Goal: Information Seeking & Learning: Learn about a topic

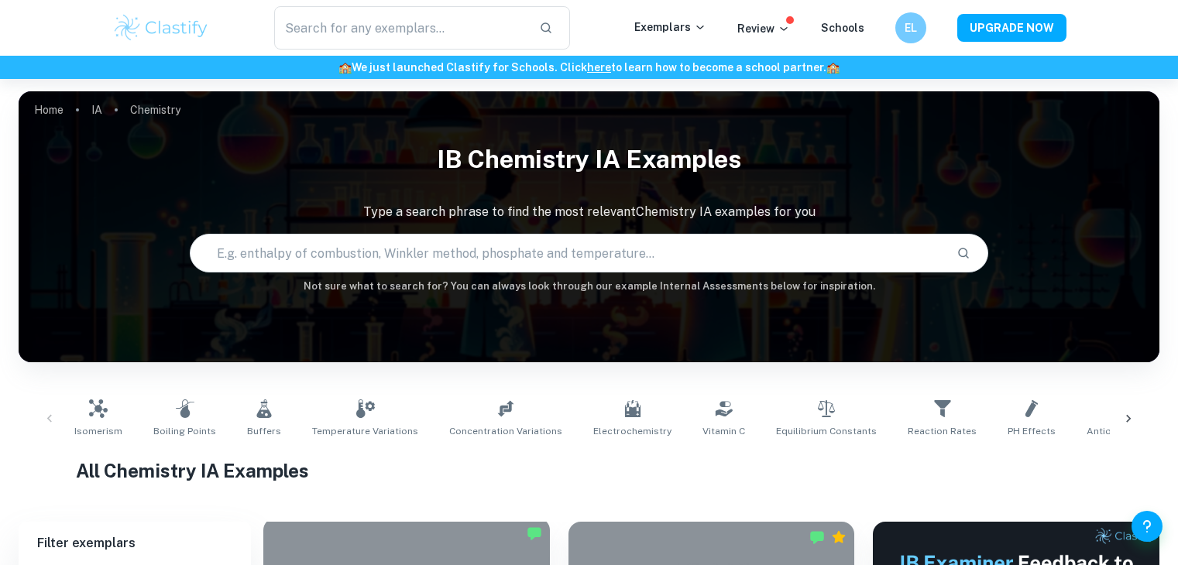
scroll to position [362, 0]
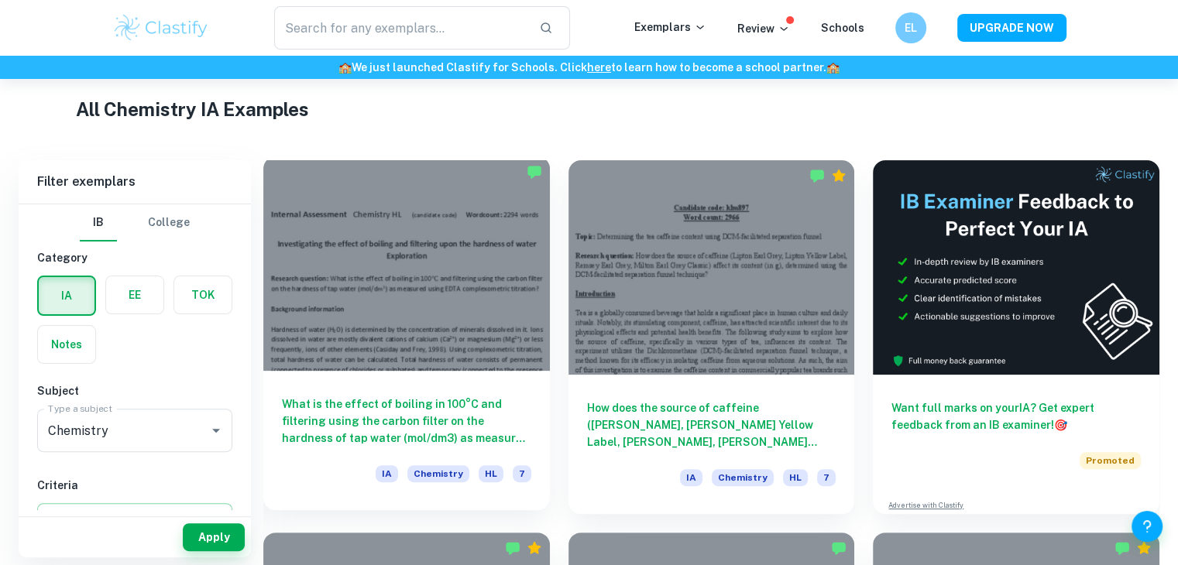
click at [389, 273] on div at bounding box center [406, 263] width 287 height 215
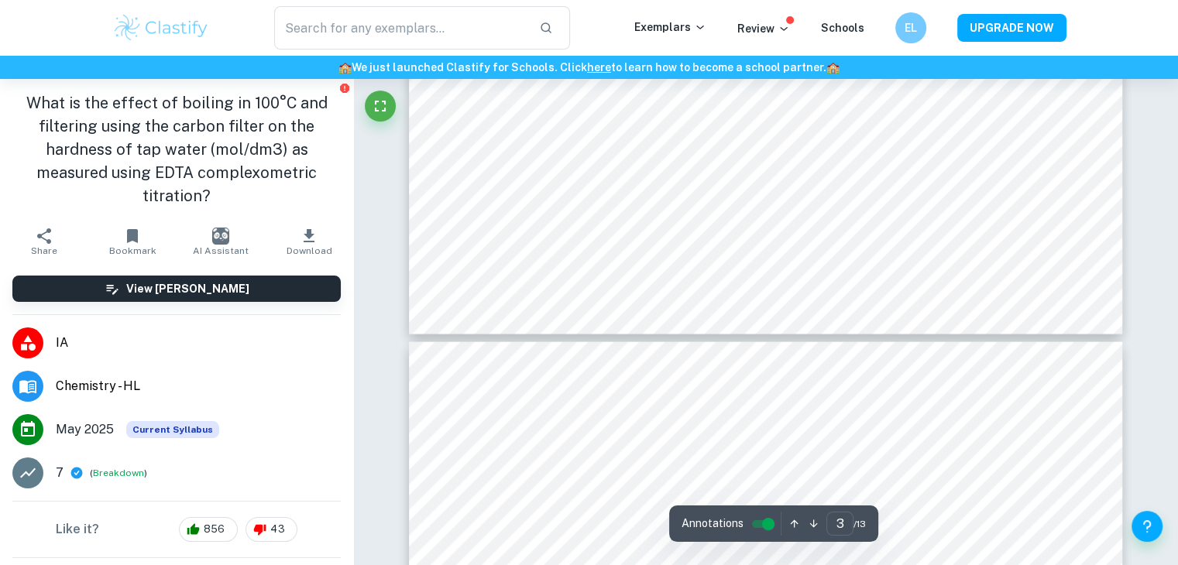
type input "4"
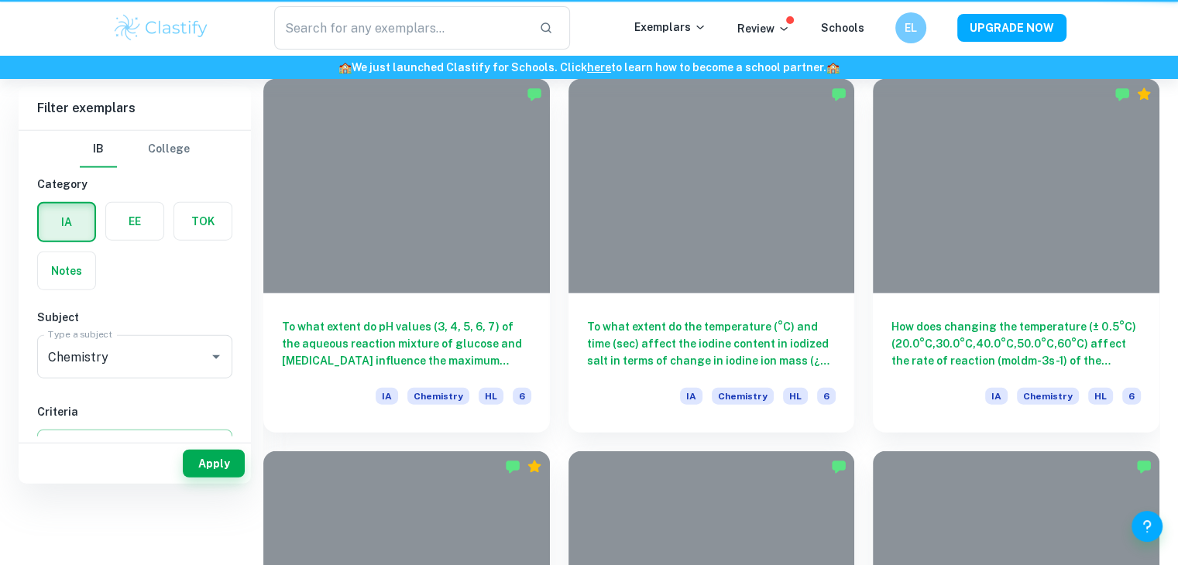
scroll to position [362, 0]
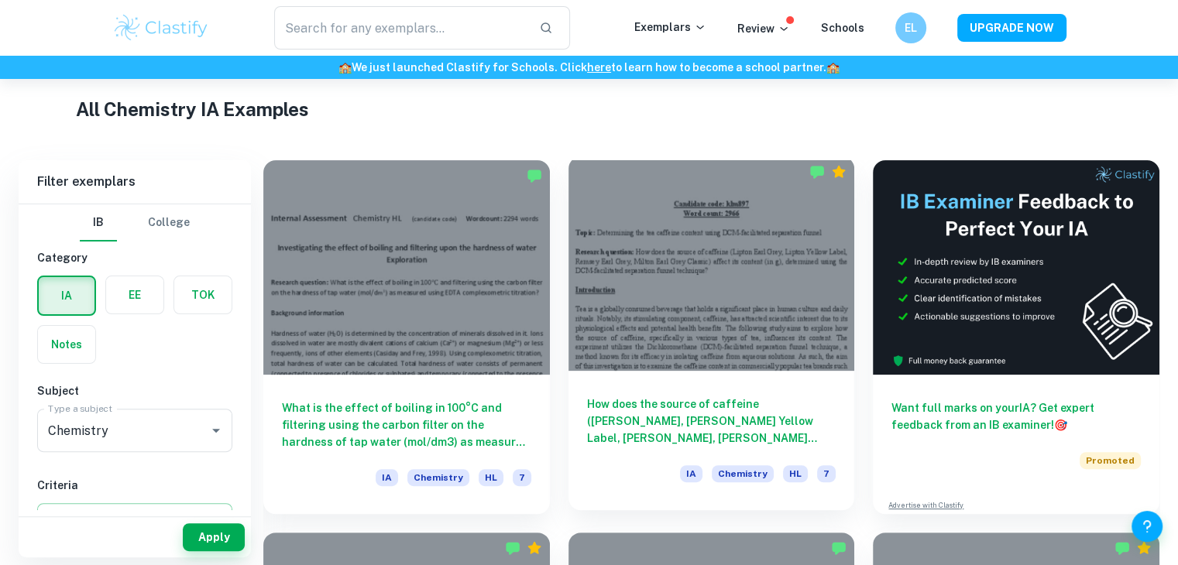
click at [675, 357] on div at bounding box center [711, 263] width 287 height 215
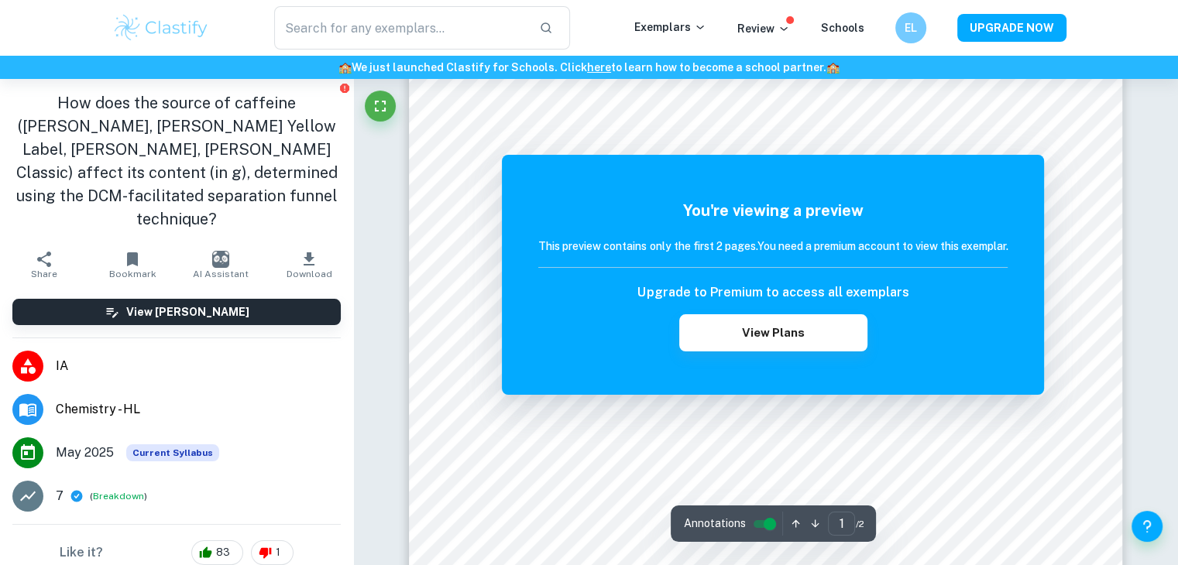
scroll to position [291, 0]
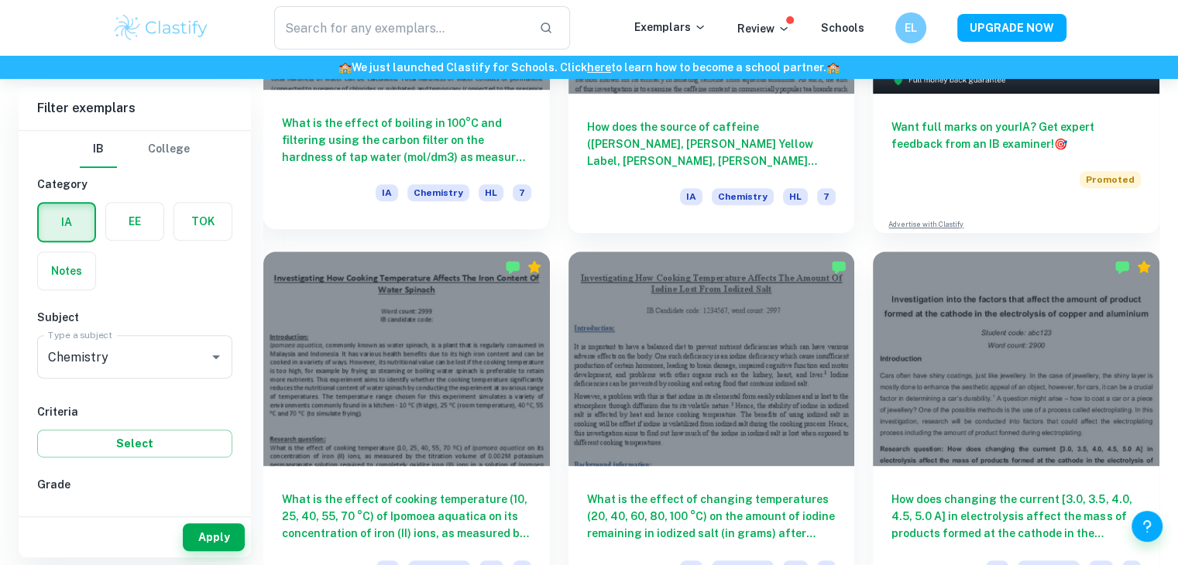
scroll to position [642, 0]
click at [418, 405] on div at bounding box center [406, 359] width 287 height 215
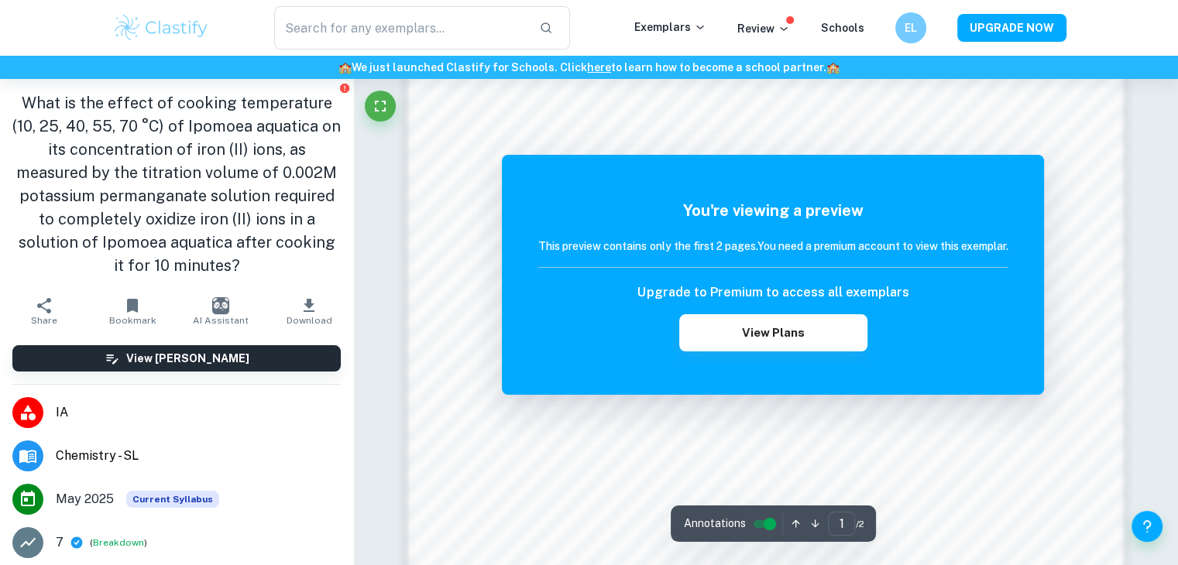
scroll to position [1255, 0]
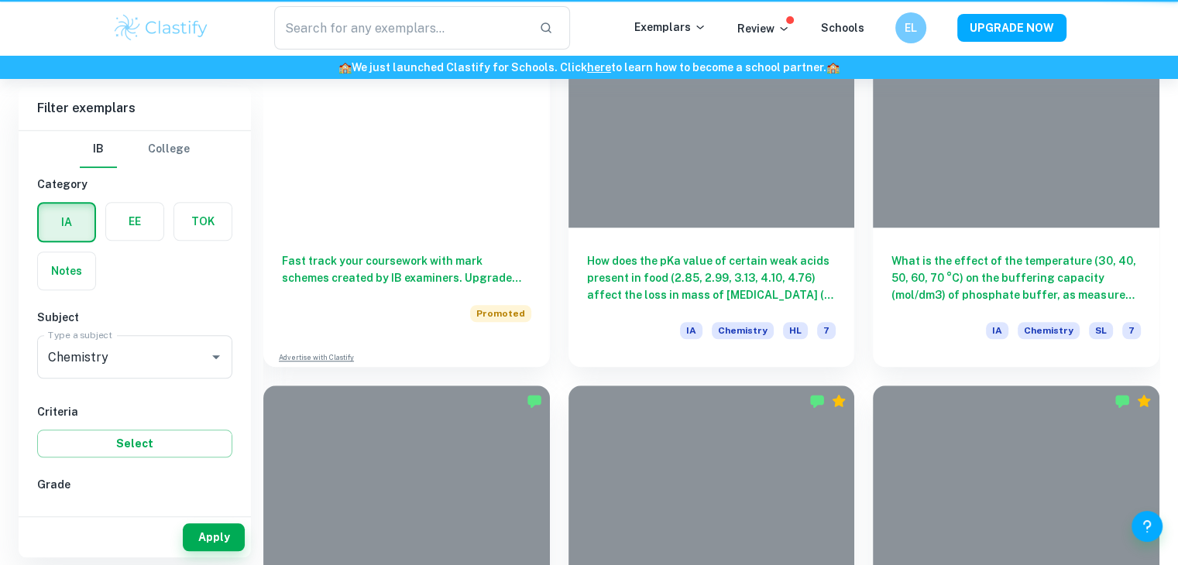
scroll to position [642, 0]
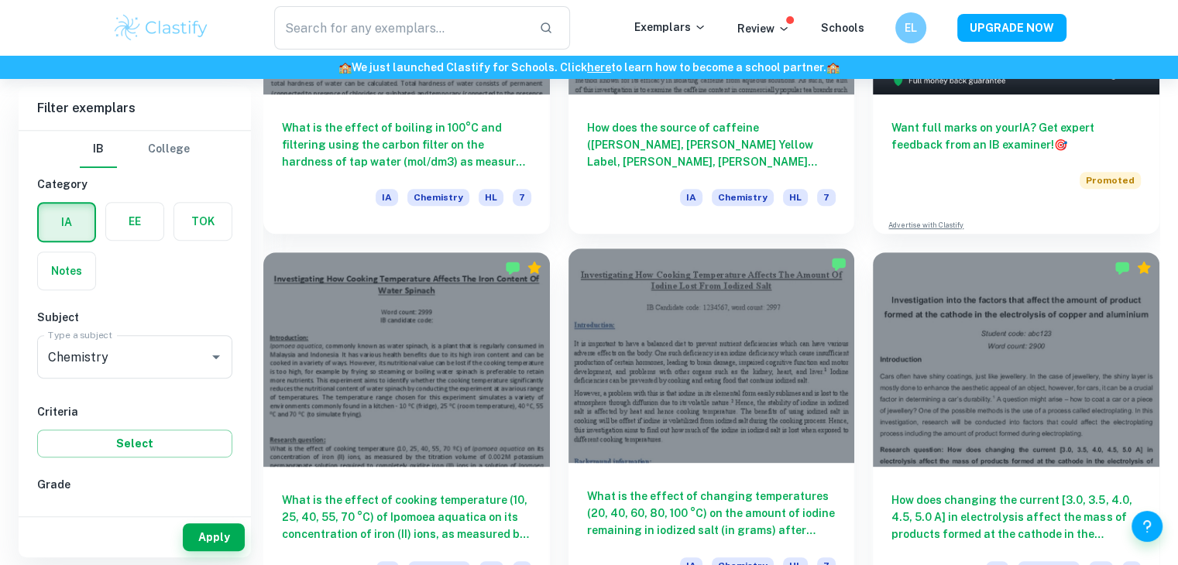
click at [656, 422] on div at bounding box center [711, 356] width 287 height 215
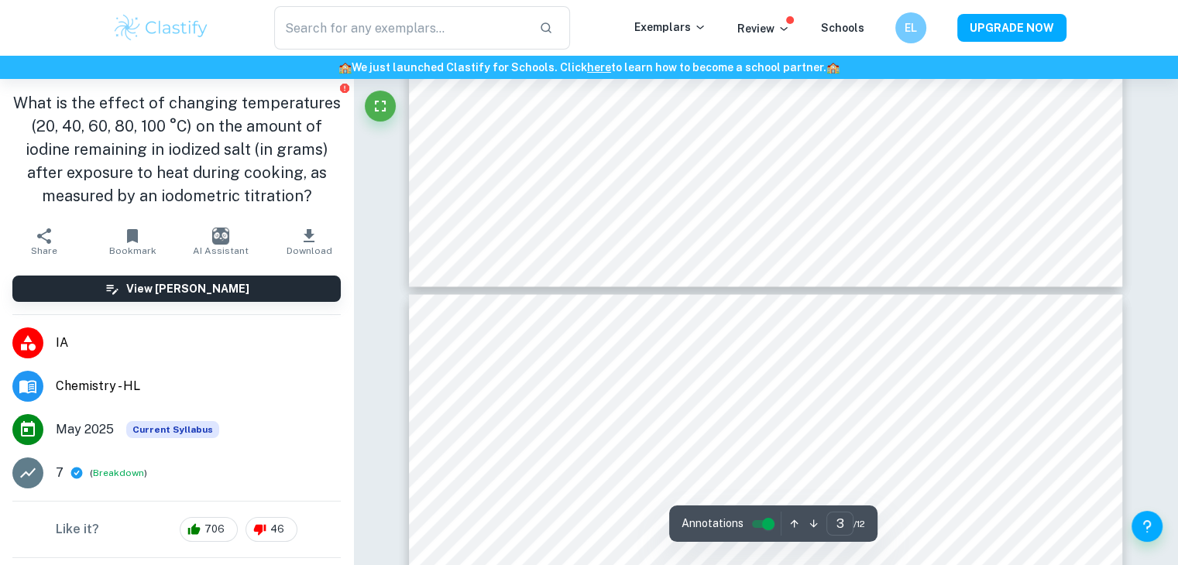
type input "4"
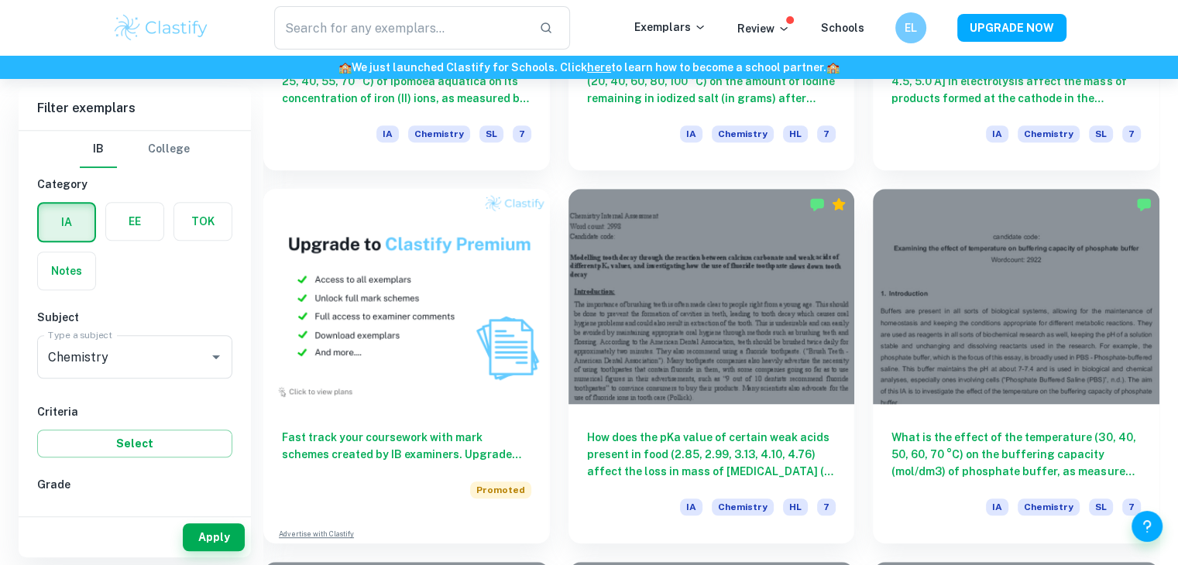
scroll to position [1084, 0]
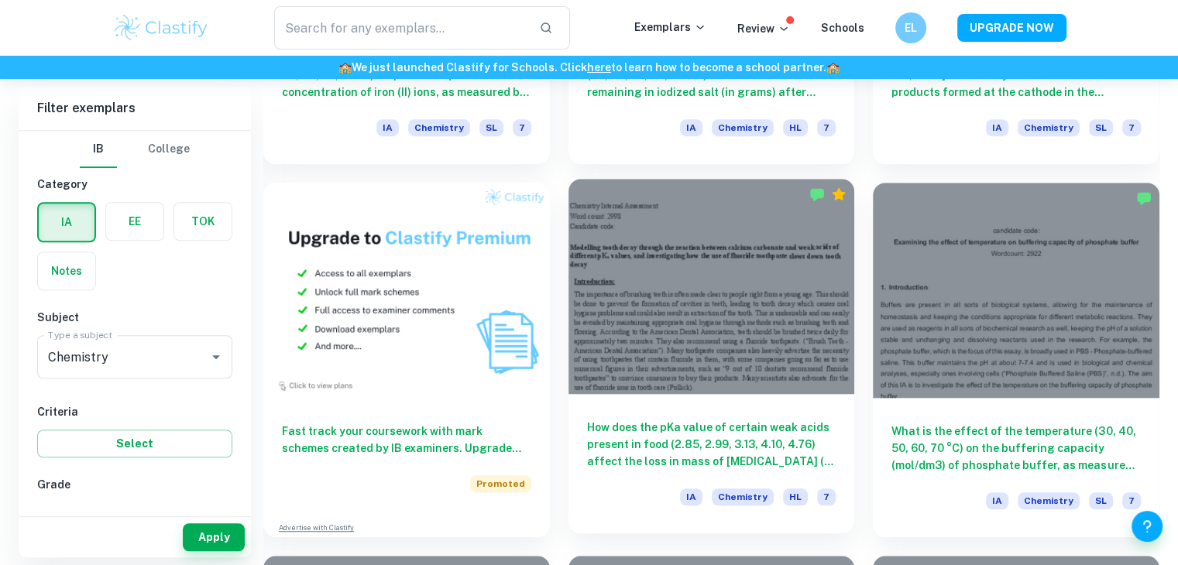
click at [659, 291] on div at bounding box center [711, 286] width 287 height 215
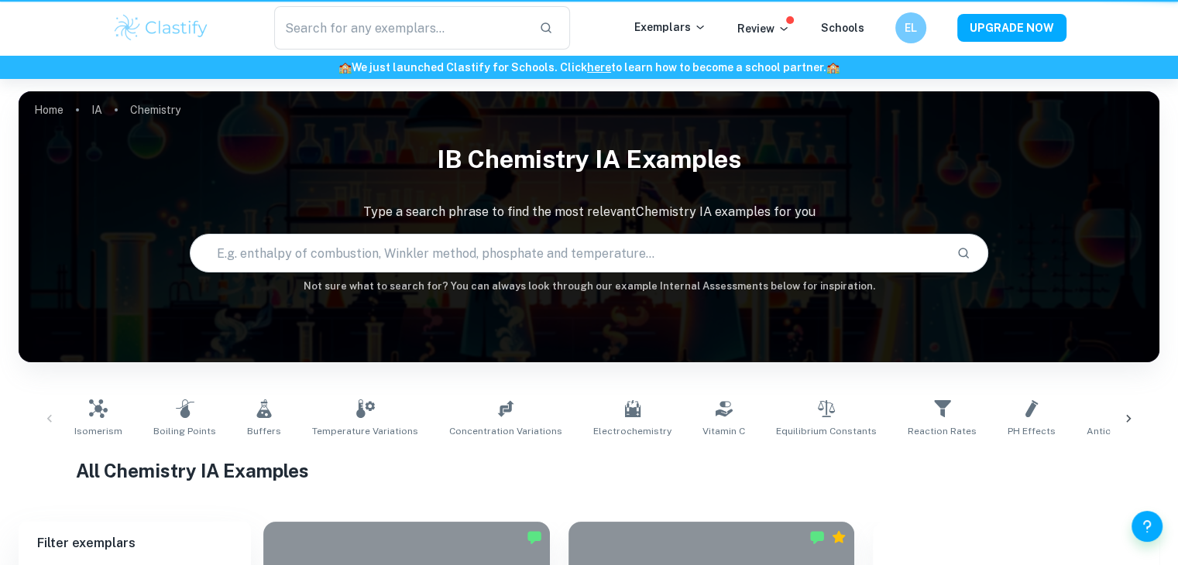
scroll to position [1084, 0]
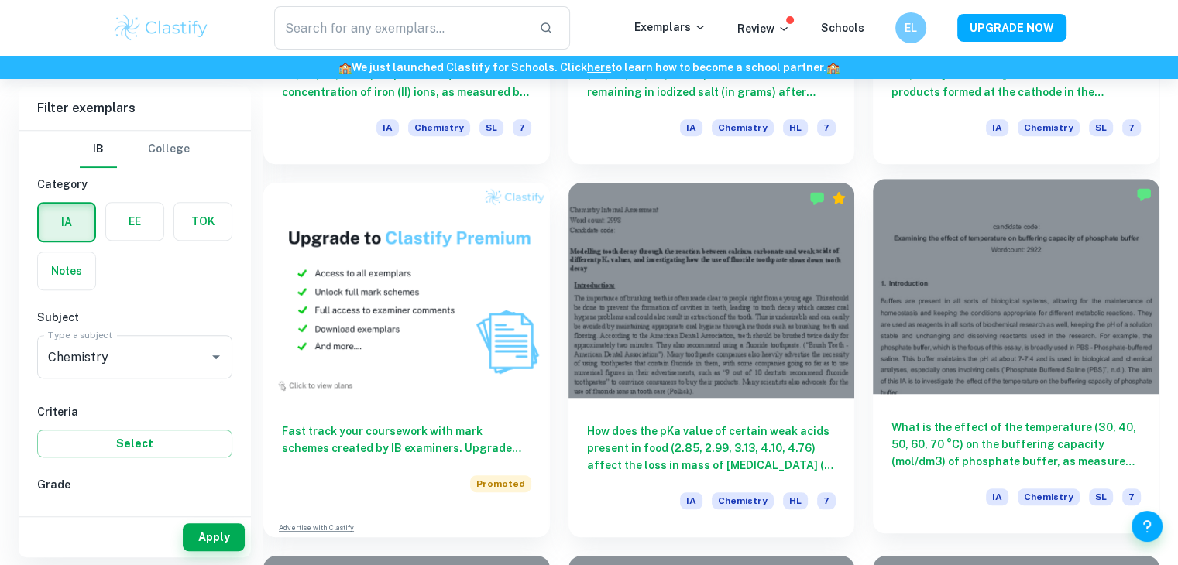
click at [984, 235] on div at bounding box center [1016, 286] width 287 height 215
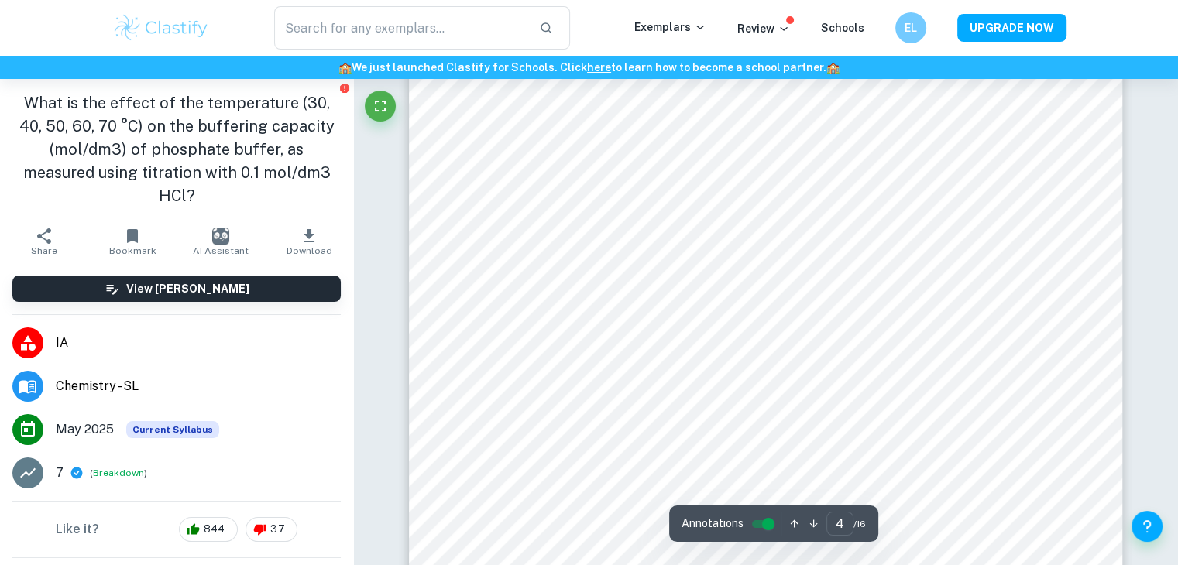
scroll to position [3318, 0]
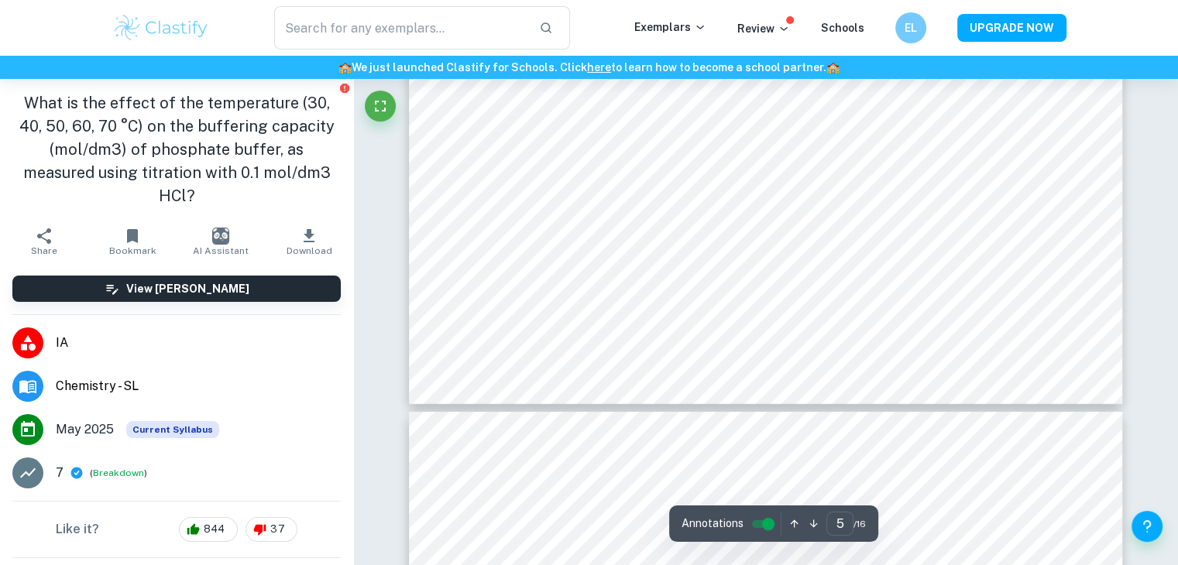
type input "6"
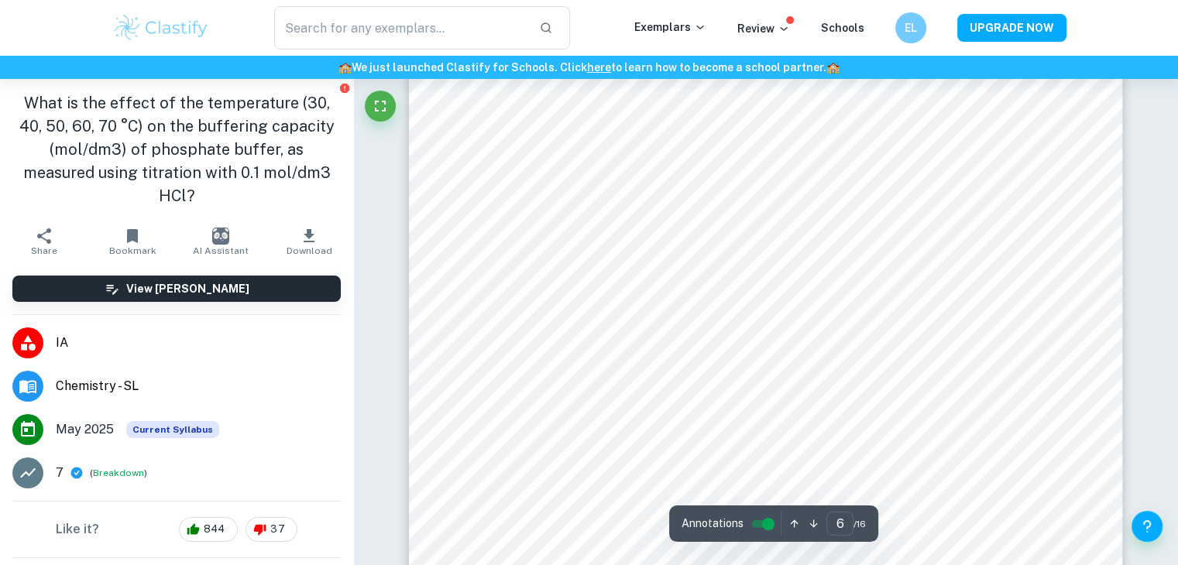
scroll to position [5350, 0]
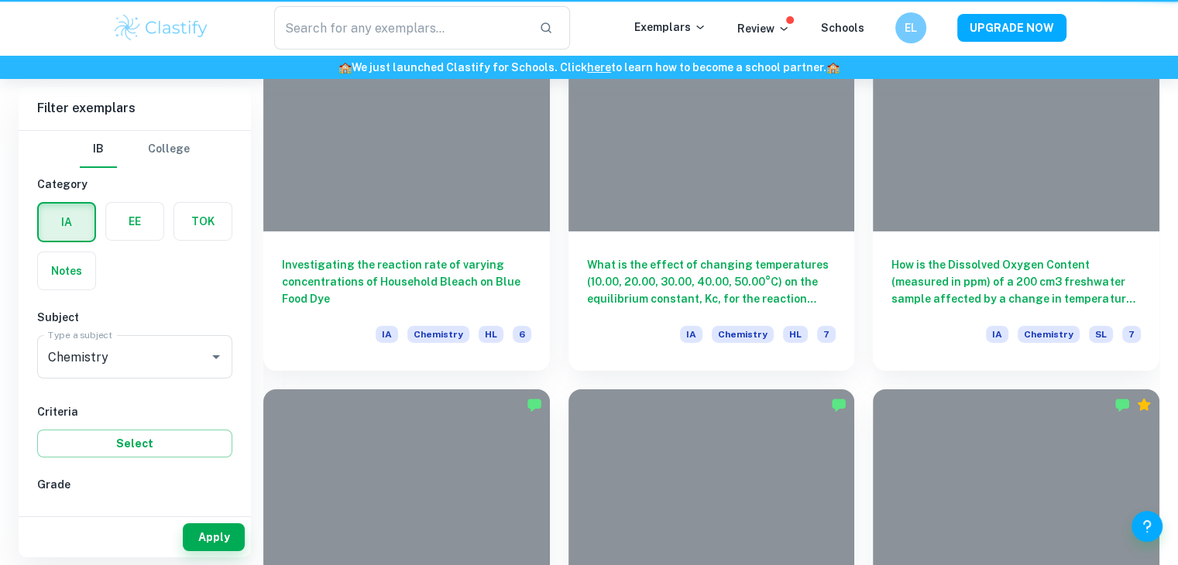
scroll to position [1084, 0]
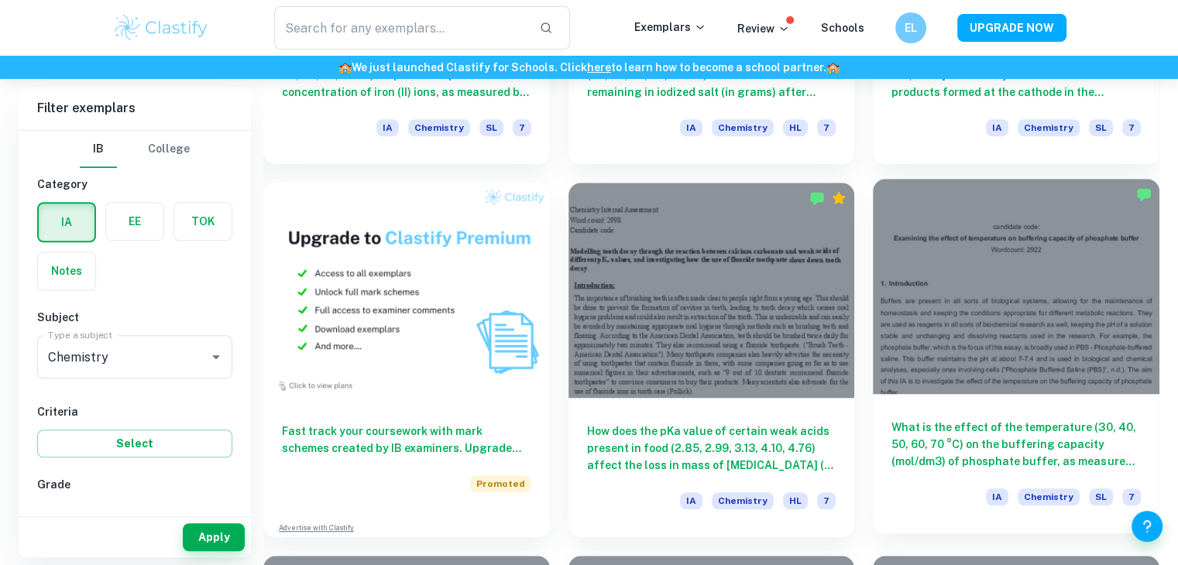
click at [976, 319] on div at bounding box center [1016, 286] width 287 height 215
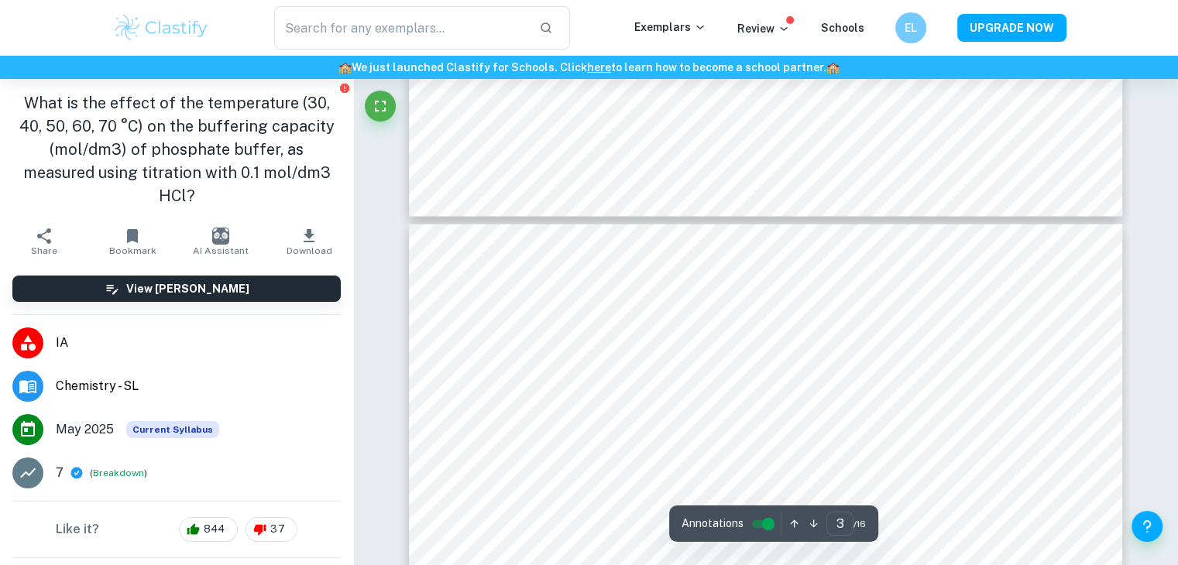
type input "4"
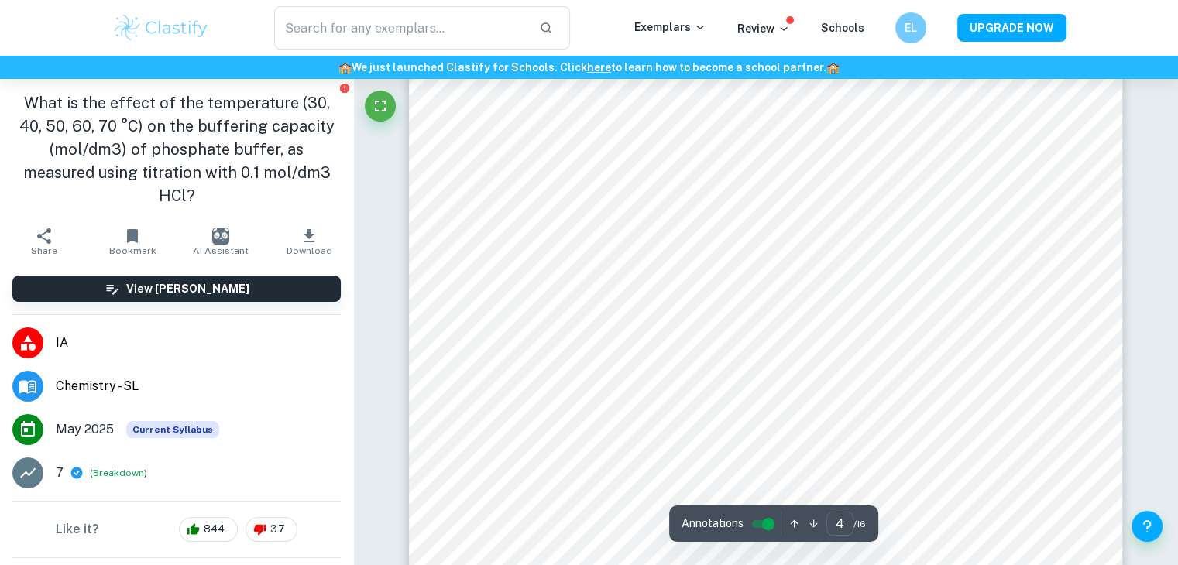
scroll to position [3428, 0]
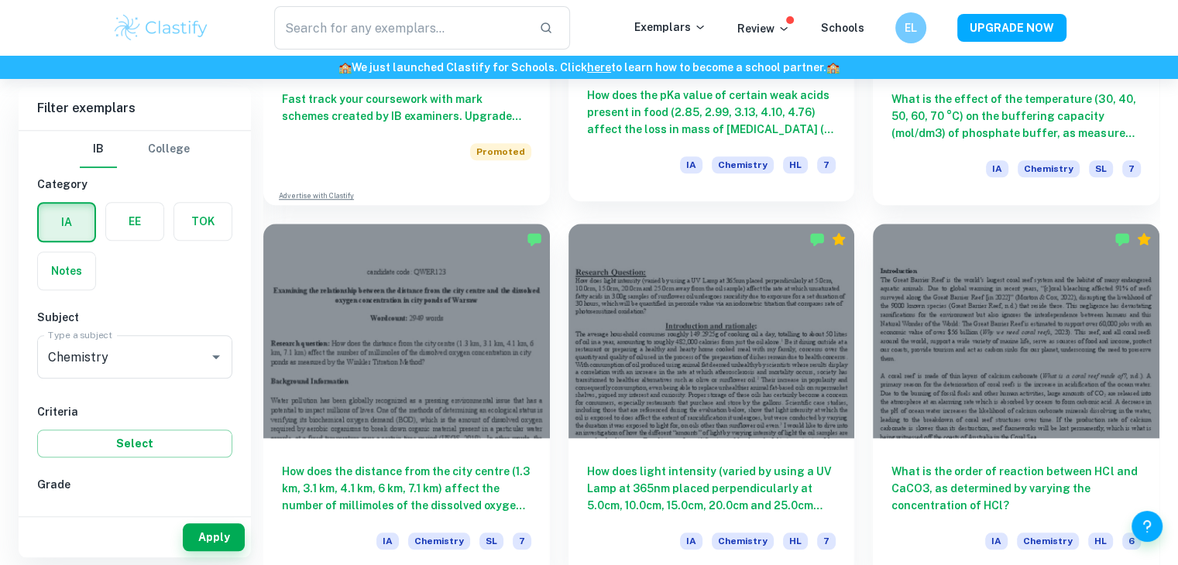
scroll to position [1416, 0]
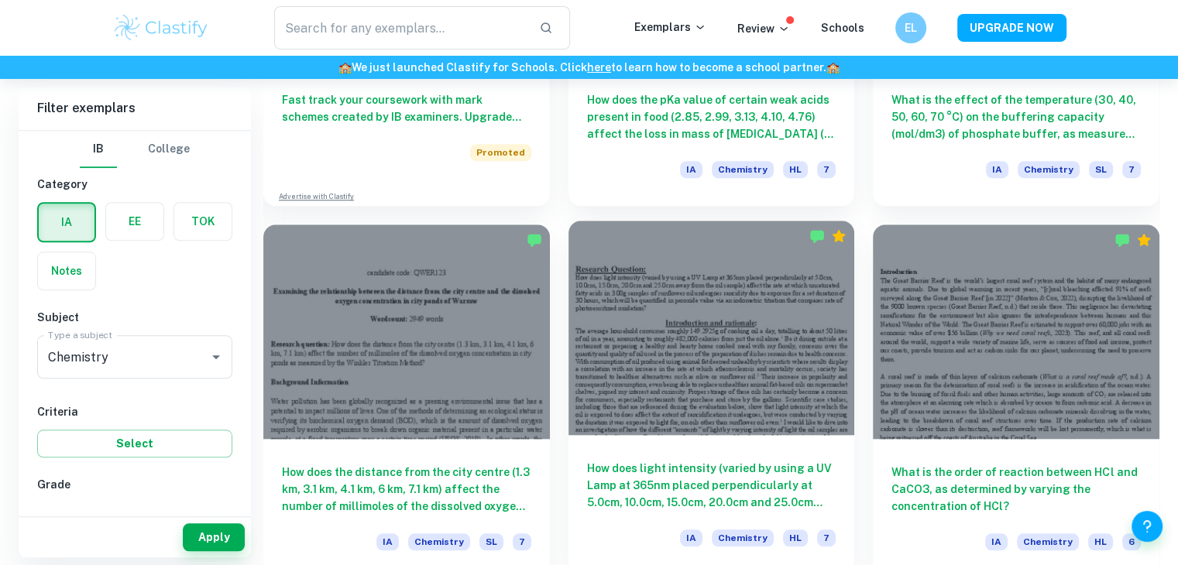
click at [675, 411] on div at bounding box center [711, 328] width 287 height 215
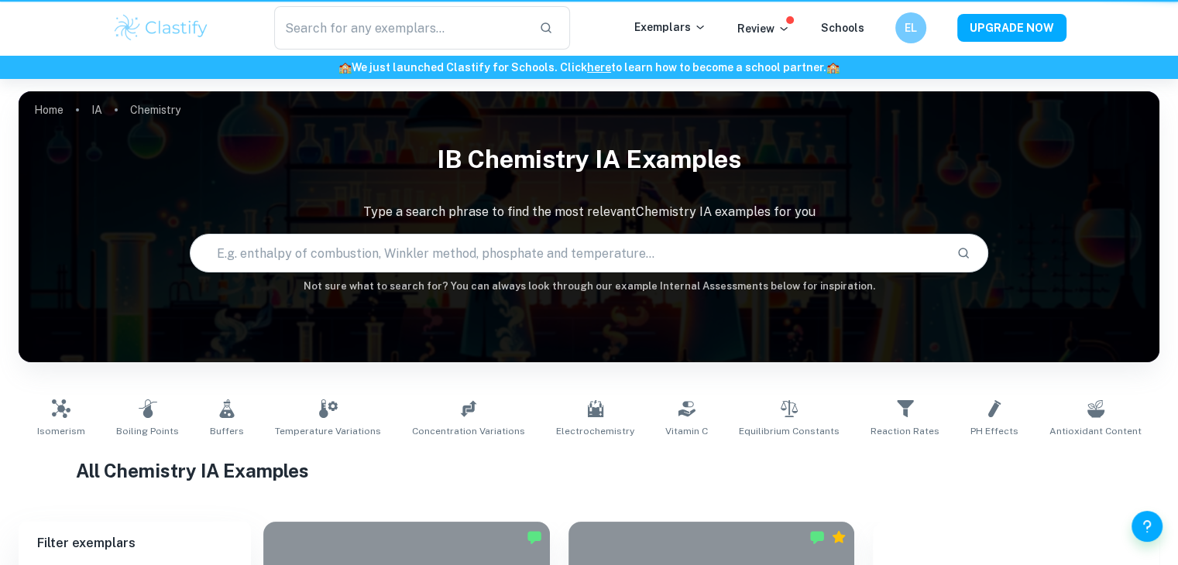
scroll to position [1416, 0]
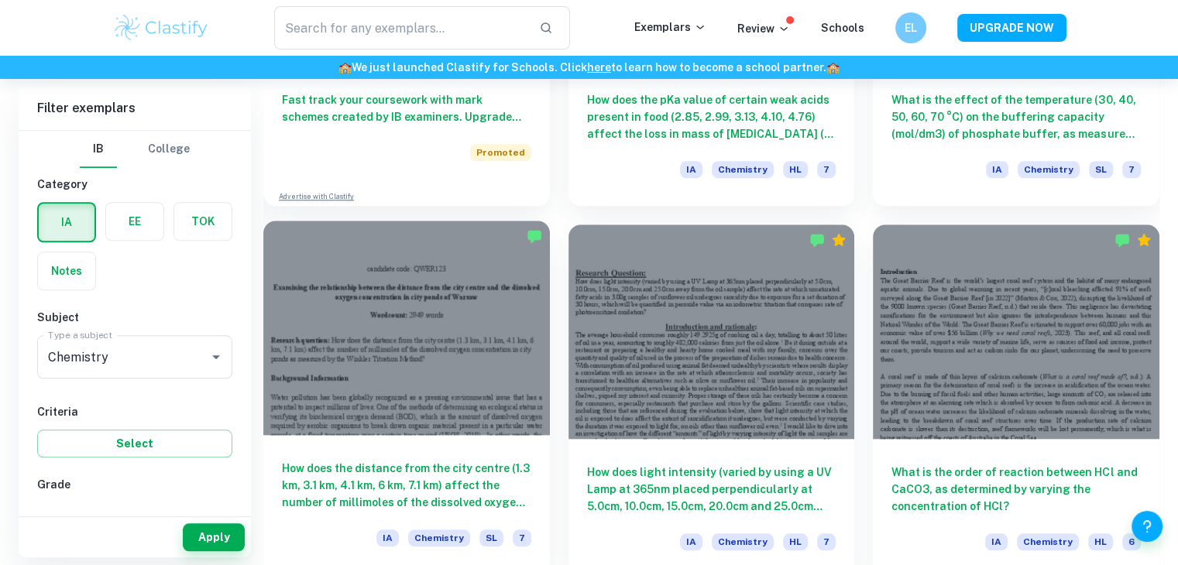
click at [378, 295] on div at bounding box center [406, 328] width 287 height 215
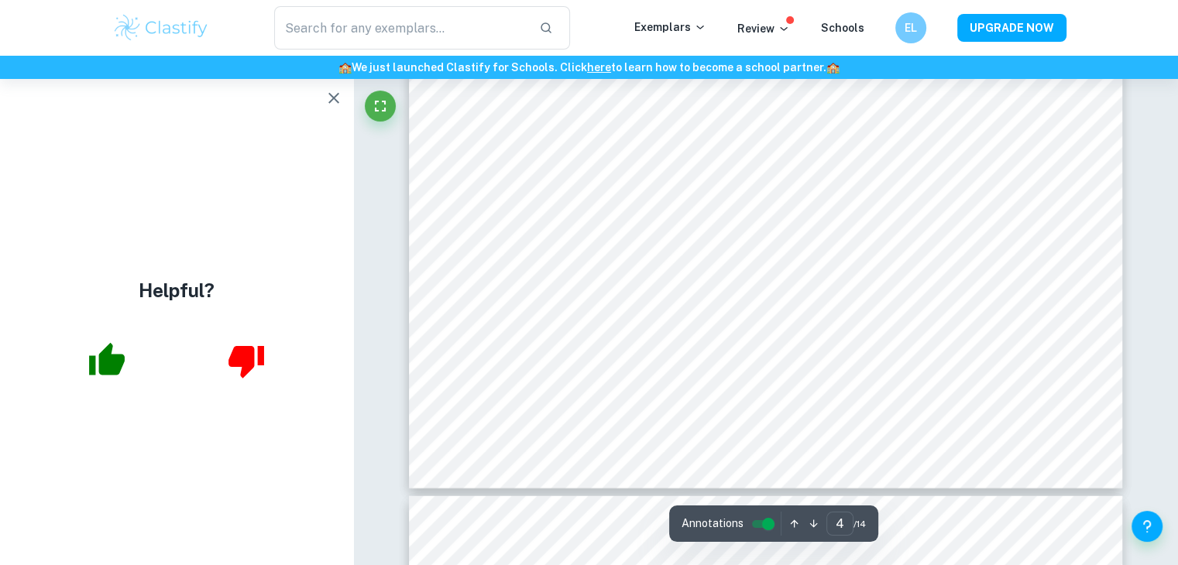
scroll to position [3888, 0]
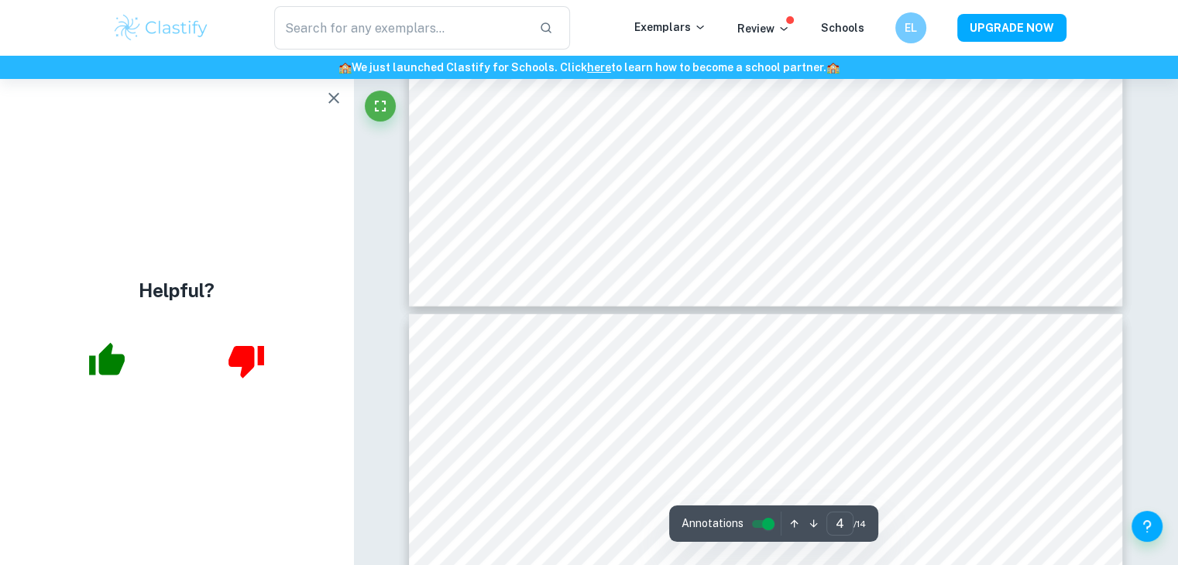
type input "5"
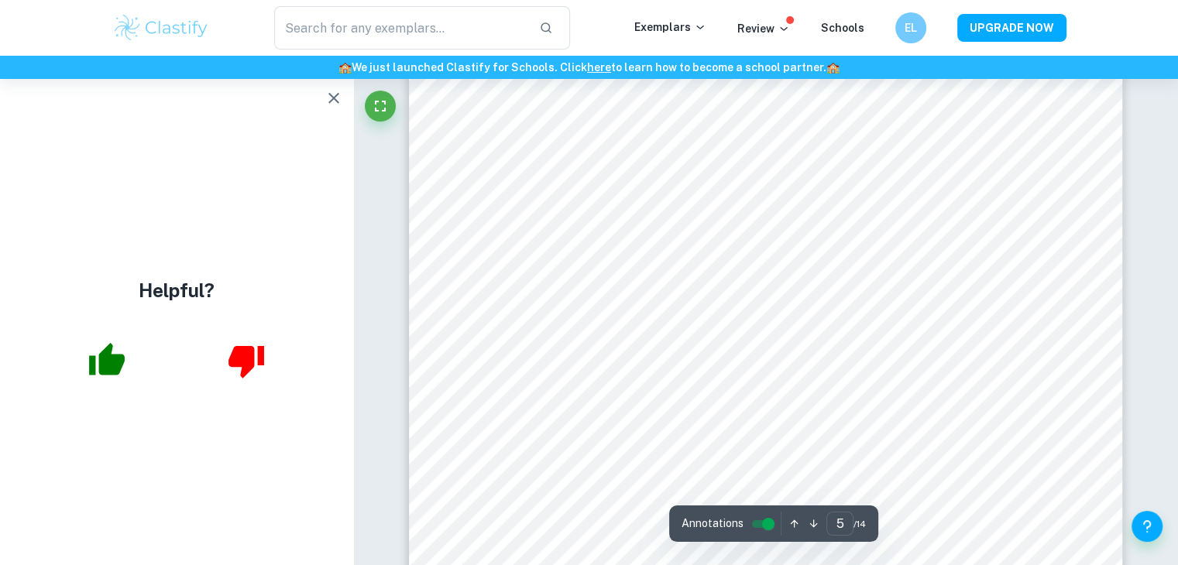
scroll to position [4389, 0]
